Goal: Task Accomplishment & Management: Manage account settings

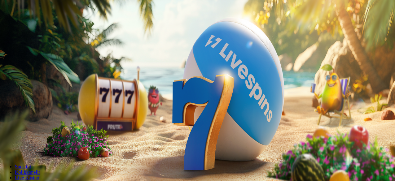
click at [42, 25] on span "Kirjaudu" at bounding box center [42, 22] width 15 height 5
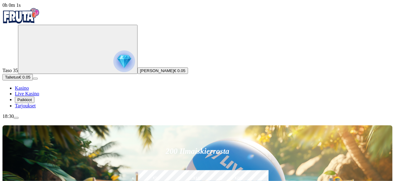
click at [19, 80] on span "Talletus" at bounding box center [12, 77] width 14 height 5
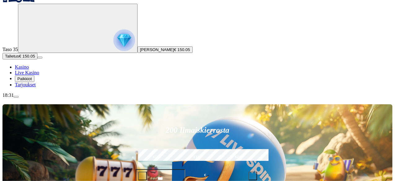
scroll to position [31, 0]
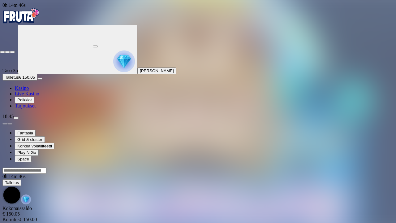
click at [12, 52] on span "fullscreen-exit icon" at bounding box center [12, 52] width 0 height 0
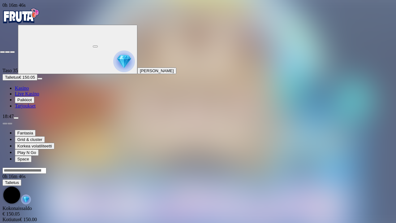
click at [12, 52] on span "fullscreen-exit icon" at bounding box center [12, 52] width 0 height 0
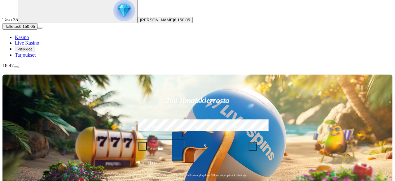
scroll to position [62, 0]
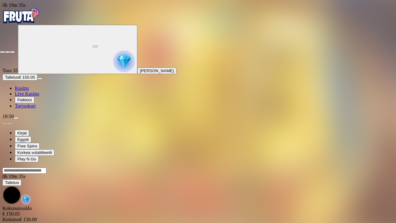
click at [12, 52] on span "fullscreen-exit icon" at bounding box center [12, 52] width 0 height 0
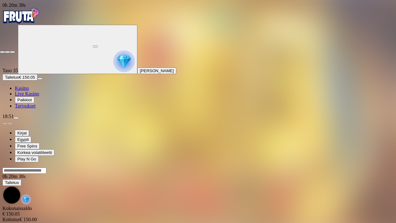
click at [12, 52] on span "fullscreen-exit icon" at bounding box center [12, 52] width 0 height 0
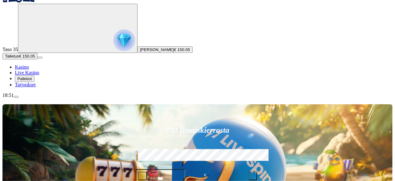
scroll to position [31, 0]
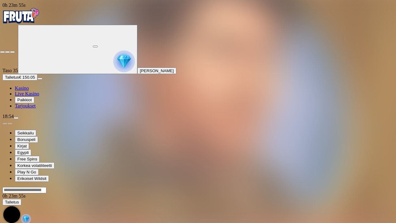
click at [12, 52] on span "fullscreen-exit icon" at bounding box center [12, 52] width 0 height 0
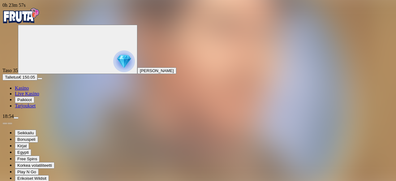
click at [16, 118] on span "menu icon" at bounding box center [16, 118] width 0 height 0
type input "***"
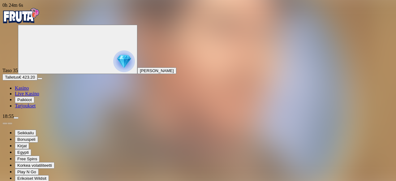
click at [16, 118] on span "menu icon" at bounding box center [16, 118] width 0 height 0
